Goal: Find specific page/section: Find specific page/section

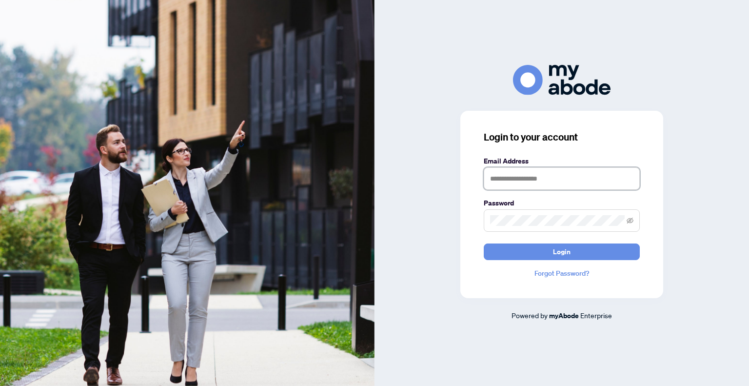
type input "**********"
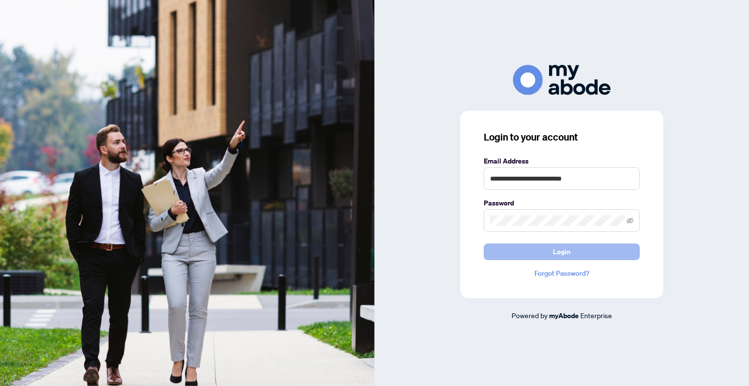
click at [590, 253] on button "Login" at bounding box center [562, 251] width 156 height 17
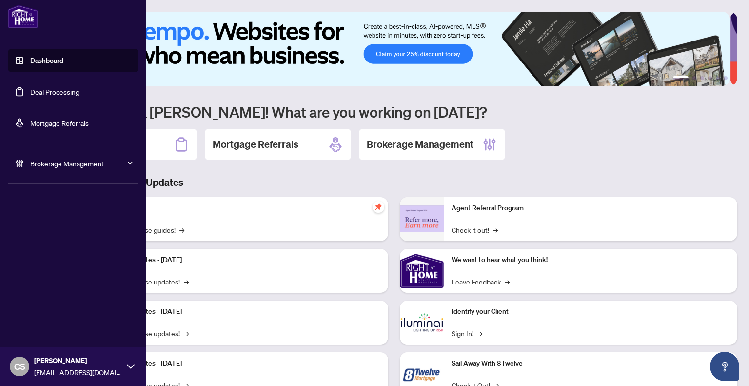
click at [51, 93] on link "Deal Processing" at bounding box center [54, 91] width 49 height 9
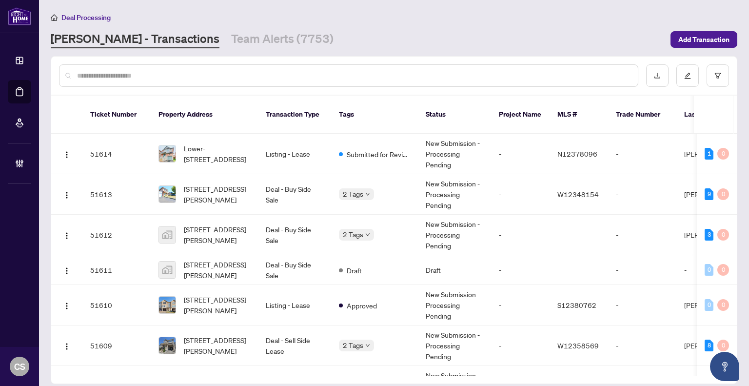
drag, startPoint x: 262, startPoint y: 73, endPoint x: 246, endPoint y: 72, distance: 16.6
click at [246, 72] on input "text" at bounding box center [353, 75] width 553 height 11
paste input "*******"
type input "*******"
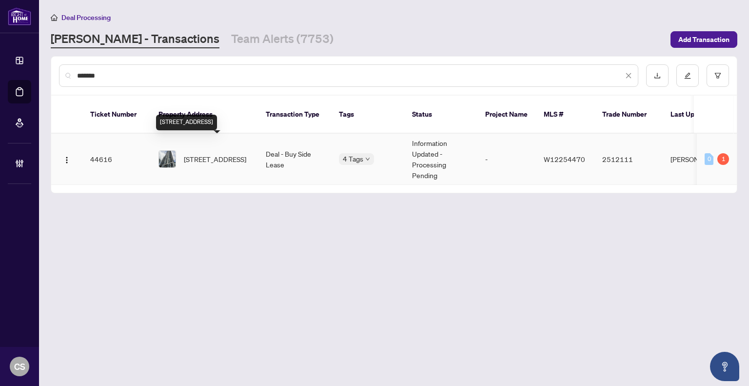
click at [246, 154] on span "2306-4011 Brickstone Mews, Mississauga, Ontario L5B 0J7, Canada" at bounding box center [215, 159] width 62 height 11
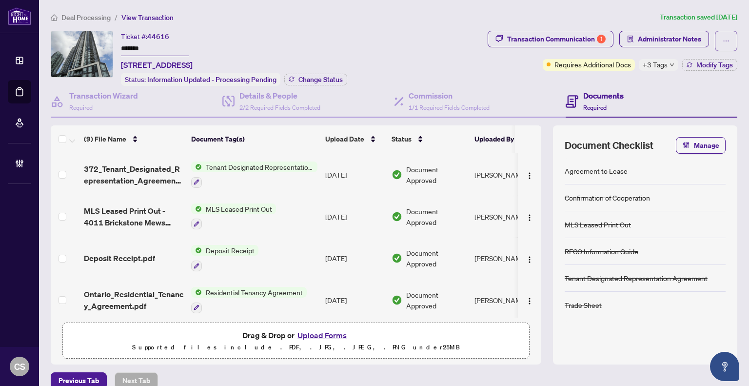
scroll to position [12, 0]
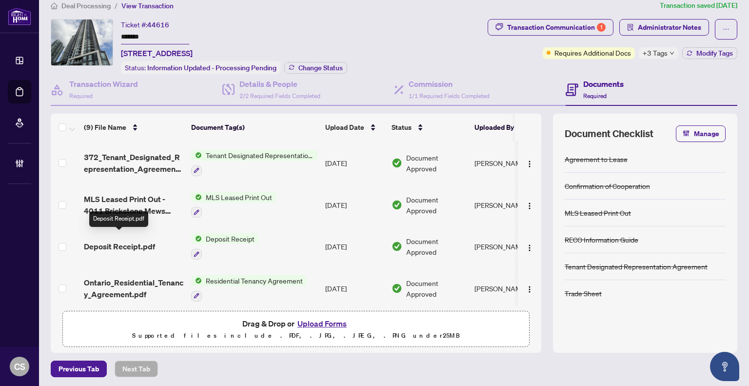
click at [140, 240] on span "Deposit Receipt.pdf" at bounding box center [119, 246] width 71 height 12
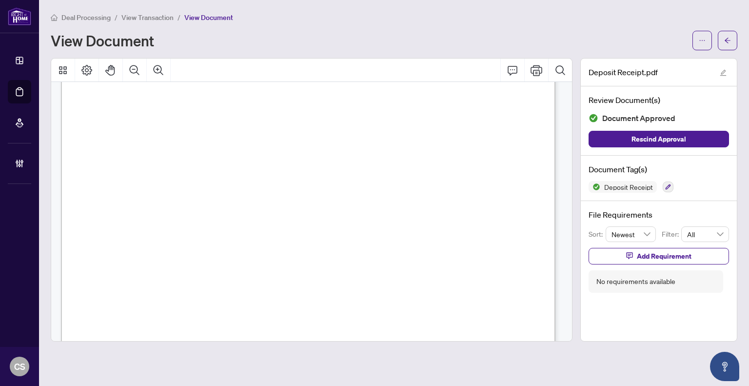
scroll to position [45, 0]
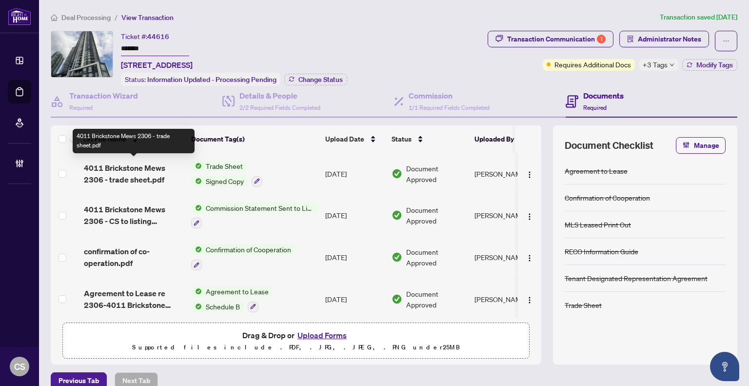
click at [125, 167] on span "4011 Brickstone Mews 2306 - trade sheet.pdf" at bounding box center [134, 173] width 100 height 23
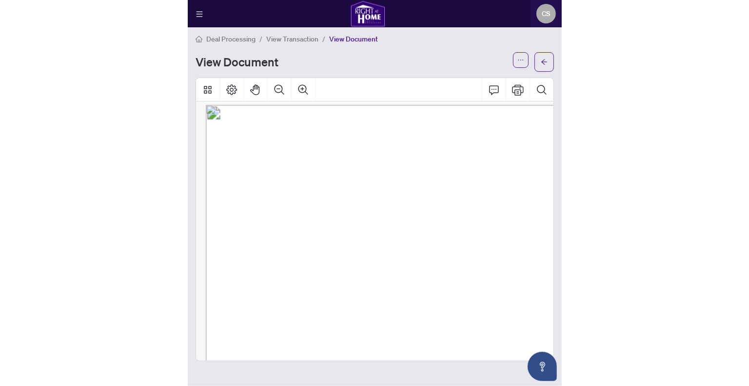
scroll to position [10, 0]
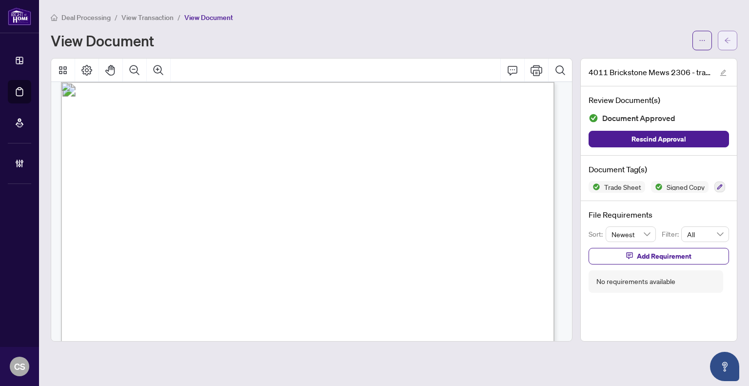
click at [726, 40] on icon "arrow-left" at bounding box center [728, 40] width 6 height 5
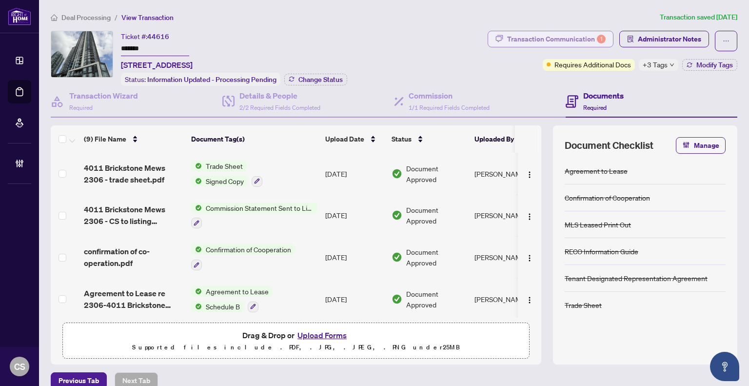
click at [553, 39] on div "Transaction Communication 1" at bounding box center [556, 39] width 99 height 16
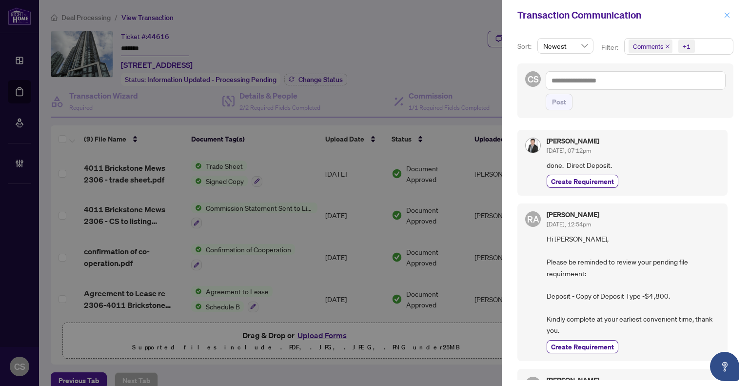
click at [730, 13] on icon "close" at bounding box center [727, 15] width 7 height 7
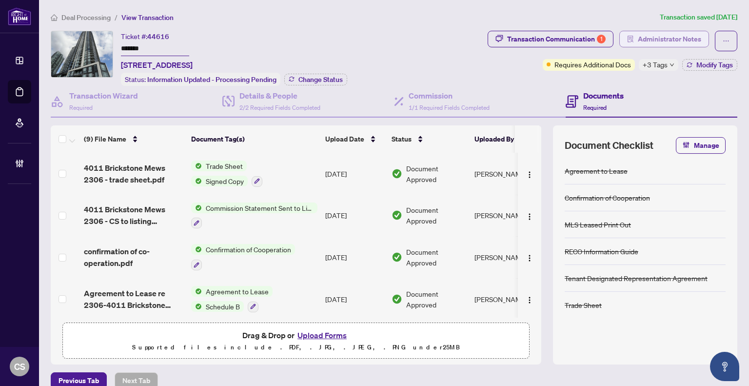
click at [662, 44] on span "Administrator Notes" at bounding box center [669, 39] width 63 height 16
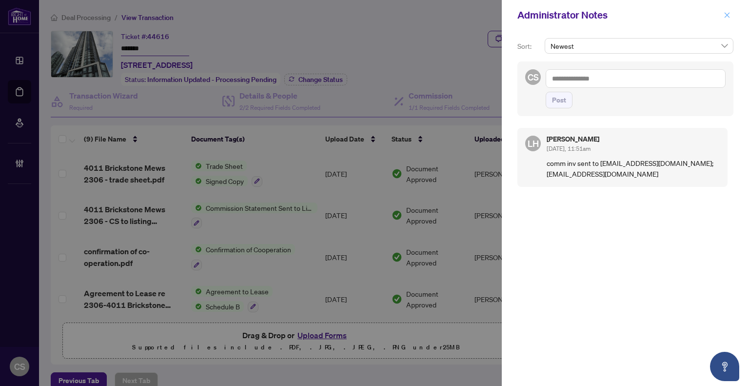
click at [729, 20] on span "button" at bounding box center [727, 15] width 7 height 16
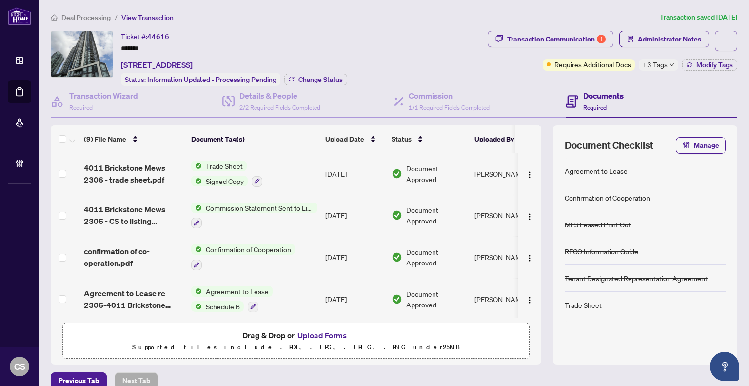
click at [155, 118] on div "Transaction Wizard Required Details & People 2/2 Required Fields Completed Comm…" at bounding box center [394, 225] width 687 height 279
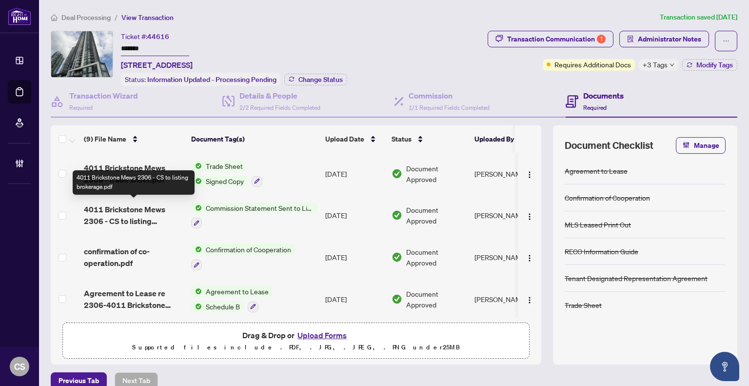
click at [123, 207] on span "4011 Brickstone Mews 2306 - CS to listing brokerage.pdf" at bounding box center [134, 214] width 100 height 23
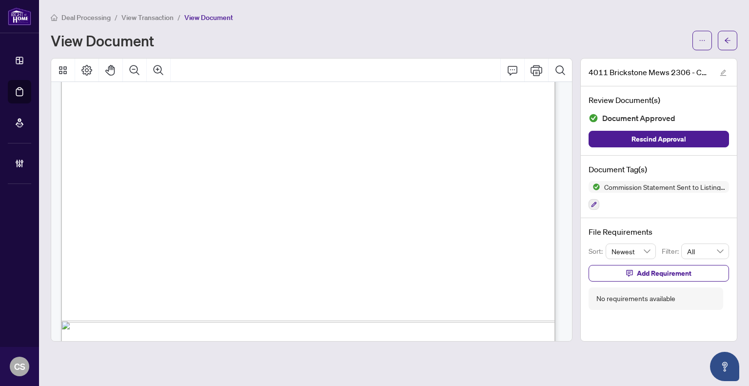
scroll to position [370, 0]
click at [593, 31] on div "View Document" at bounding box center [394, 41] width 687 height 20
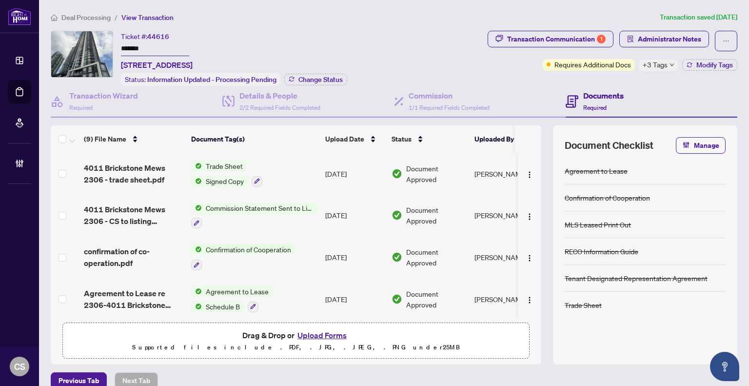
drag, startPoint x: 118, startPoint y: 62, endPoint x: 386, endPoint y: 53, distance: 268.5
click at [386, 53] on div "Ticket #: 44616 ******* 2306-4011 Brickstone Mews, Mississauga, Ontario L5B 0J7…" at bounding box center [267, 58] width 433 height 55
copy span "2306-4011 Brickstone Mews, Mississauga, Ontario L5B 0J7, Canada"
click at [260, 28] on div "Deal Processing / View Transaction Transaction saved 3 days ago Ticket #: 44616…" at bounding box center [394, 200] width 695 height 377
click at [723, 42] on icon "ellipsis" at bounding box center [726, 41] width 7 height 7
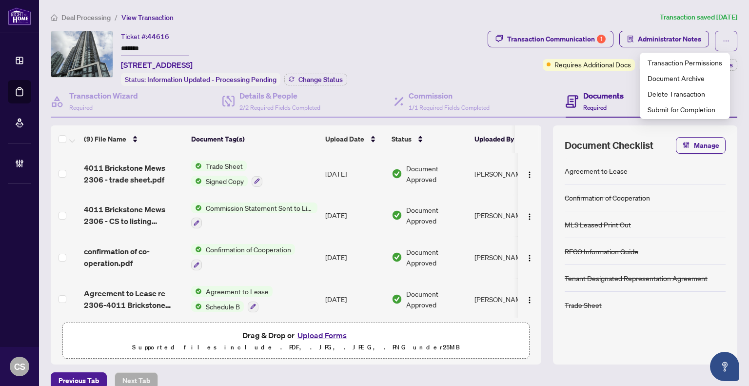
click at [193, 46] on div "Ticket #: 44616 ******* 2306-4011 Brickstone Mews, Mississauga, Ontario L5B 0J7…" at bounding box center [157, 51] width 72 height 40
click at [212, 176] on span "Signed Copy" at bounding box center [225, 181] width 46 height 11
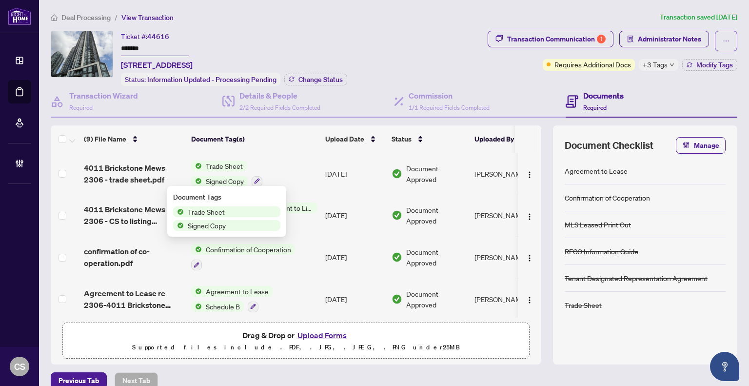
click at [154, 167] on span "4011 Brickstone Mews 2306 - trade sheet.pdf" at bounding box center [134, 173] width 100 height 23
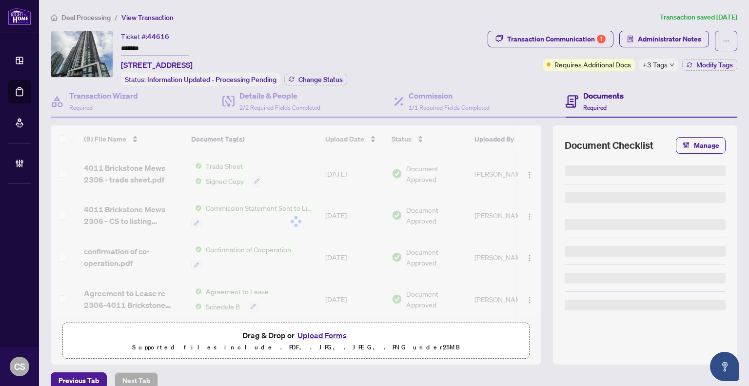
type input "*******"
